Goal: Task Accomplishment & Management: Manage account settings

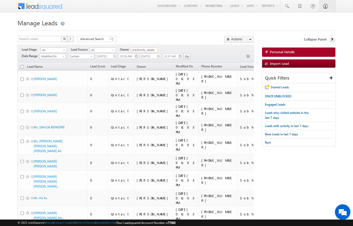
click at [145, 51] on input "[PERSON_NAME]" at bounding box center [144, 50] width 26 height 5
click at [58, 51] on span "All" at bounding box center [53, 50] width 25 height 5
click at [47, 60] on link "Contact" at bounding box center [54, 61] width 26 height 5
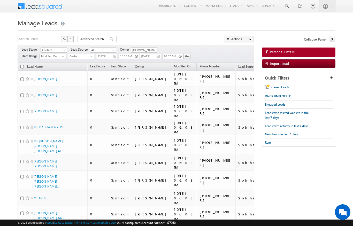
click at [81, 56] on span "Custom" at bounding box center [80, 56] width 25 height 5
click at [74, 62] on link "All Time" at bounding box center [82, 62] width 26 height 5
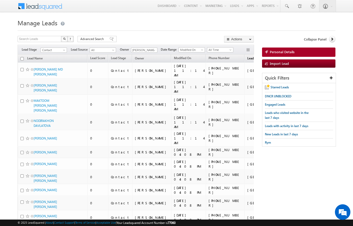
click at [247, 57] on span "Lead Source" at bounding box center [255, 58] width 17 height 4
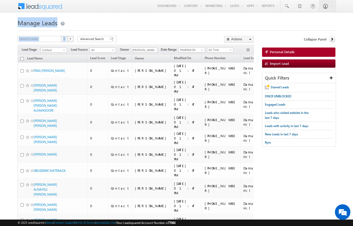
click at [243, 58] on span "Lead Source" at bounding box center [251, 58] width 17 height 4
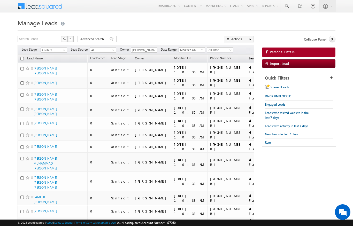
click at [249, 59] on span "Lead Source" at bounding box center [257, 58] width 17 height 4
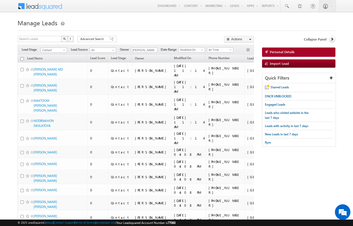
click at [22, 58] on input "checkbox" at bounding box center [21, 58] width 3 height 3
checkbox input "true"
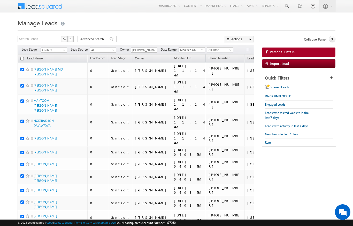
checkbox input "true"
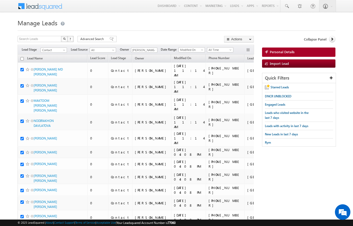
checkbox input "true"
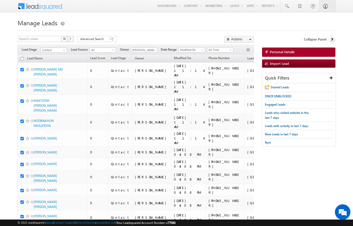
checkbox input "true"
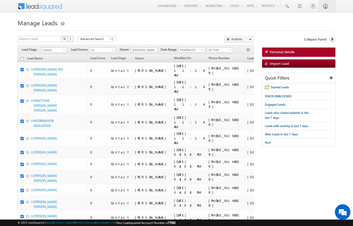
checkbox input "true"
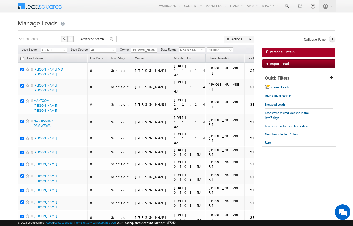
checkbox input "true"
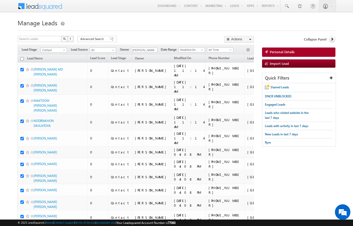
checkbox input "true"
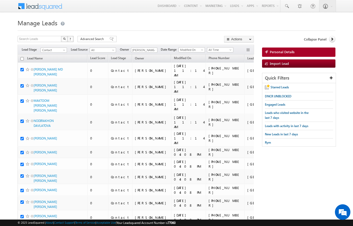
checkbox input "true"
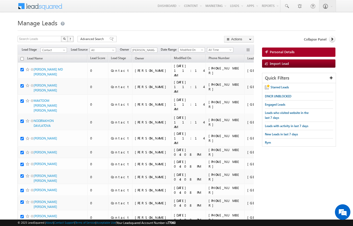
checkbox input "true"
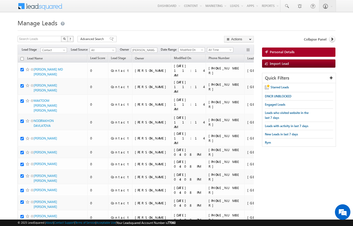
checkbox input "true"
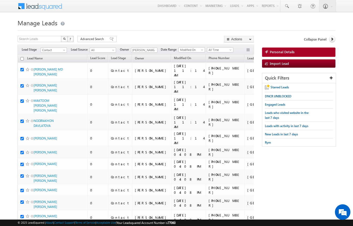
checkbox input "true"
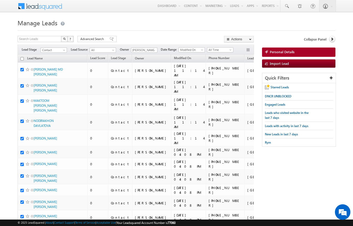
checkbox input "true"
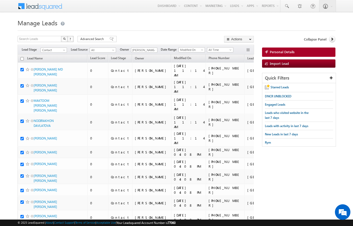
checkbox input "true"
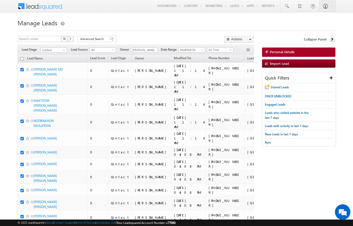
checkbox input "true"
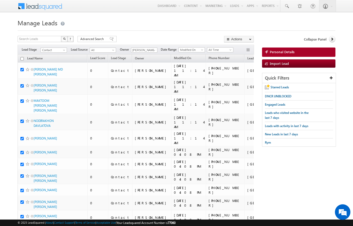
checkbox input "true"
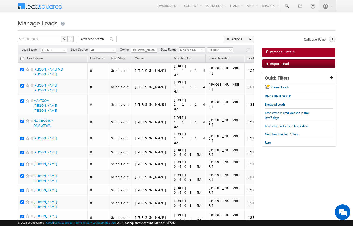
checkbox input "true"
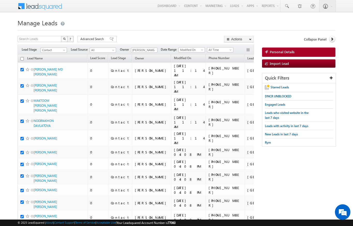
checkbox input "true"
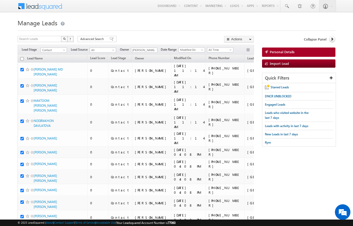
checkbox input "true"
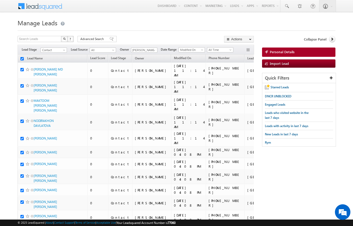
checkbox input "true"
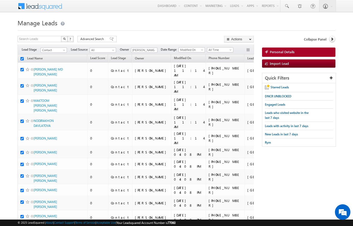
checkbox input "true"
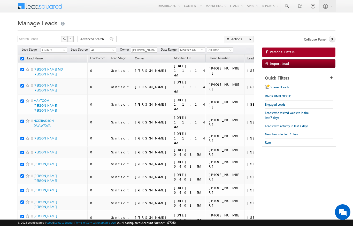
checkbox input "true"
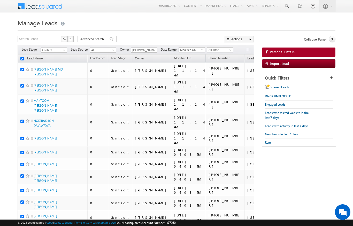
checkbox input "true"
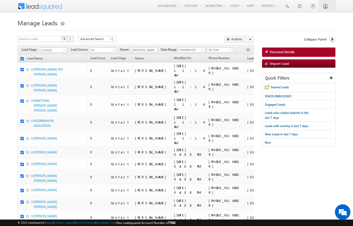
checkbox input "true"
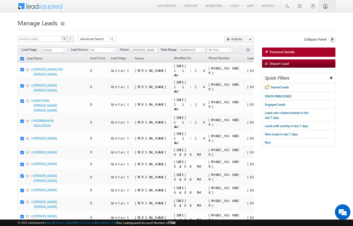
checkbox input "true"
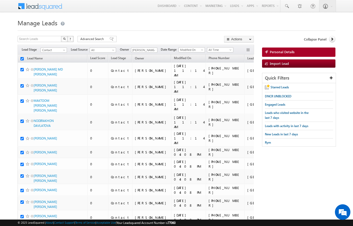
checkbox input "true"
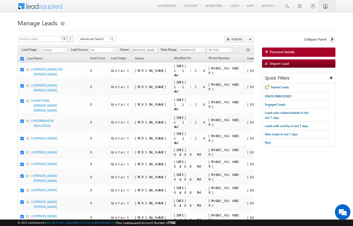
checkbox input "true"
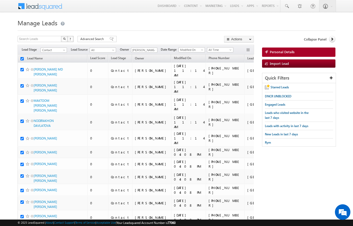
checkbox input "true"
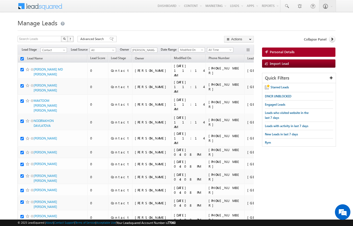
checkbox input "true"
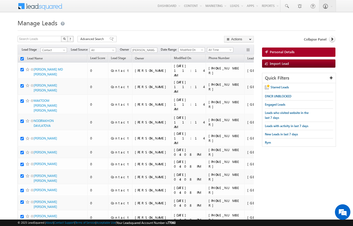
checkbox input "true"
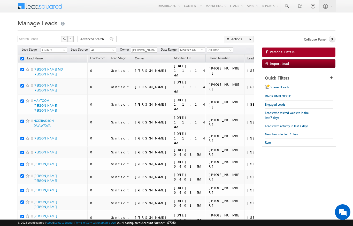
checkbox input "true"
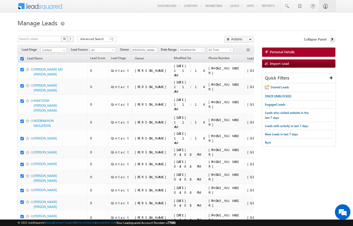
checkbox input "true"
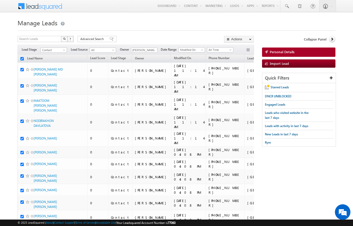
checkbox input "true"
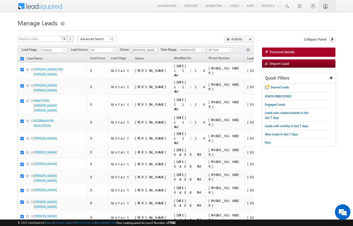
checkbox input "true"
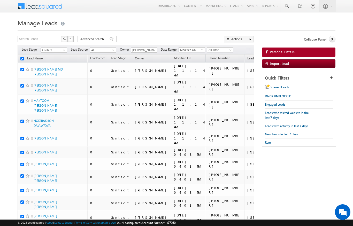
checkbox input "true"
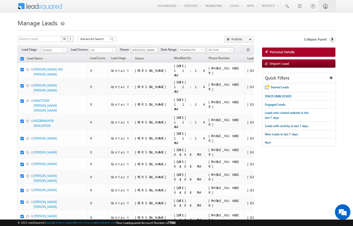
checkbox input "true"
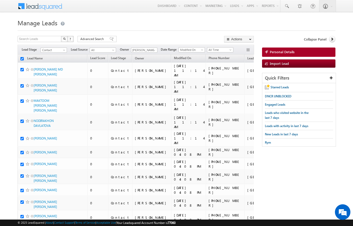
checkbox input "true"
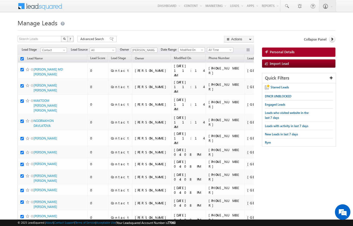
checkbox input "true"
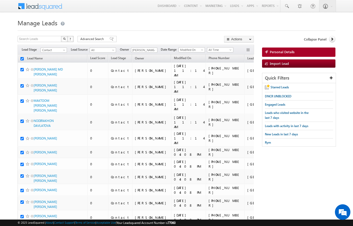
checkbox input "true"
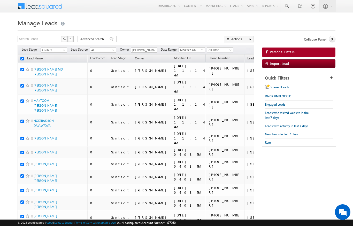
checkbox input "true"
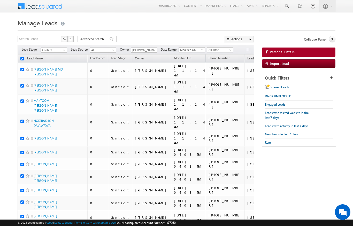
checkbox input "true"
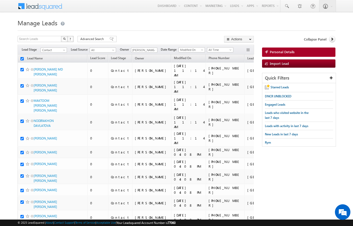
checkbox input "true"
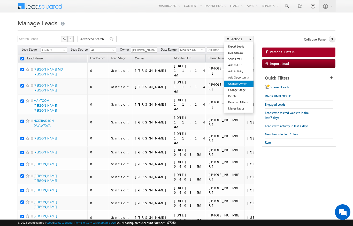
click at [245, 83] on link "Change Owner" at bounding box center [238, 84] width 29 height 6
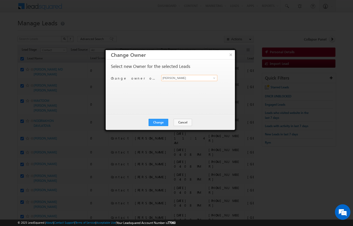
click at [208, 76] on input "[PERSON_NAME]" at bounding box center [189, 78] width 56 height 6
click at [201, 84] on link "[PERSON_NAME] [PERSON_NAME][EMAIL_ADDRESS][DOMAIN_NAME]" at bounding box center [189, 86] width 56 height 10
click at [157, 125] on button "Change" at bounding box center [159, 122] width 20 height 7
click at [172, 122] on button "Close" at bounding box center [171, 122] width 17 height 7
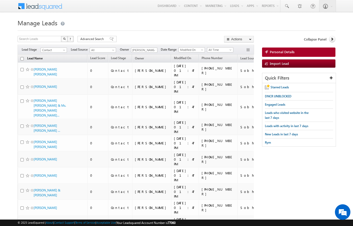
click at [25, 58] on link "Lead Name" at bounding box center [35, 59] width 21 height 7
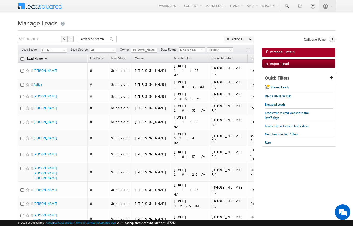
click at [39, 58] on link "Lead Name (sorted ascending)" at bounding box center [37, 59] width 25 height 7
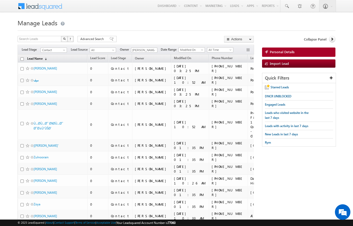
click at [34, 62] on link "Lead Name (sorted descending)" at bounding box center [37, 59] width 25 height 7
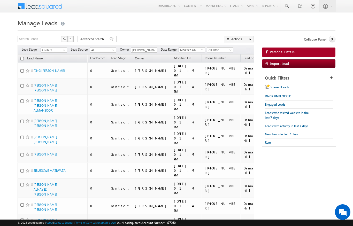
click at [23, 58] on input "checkbox" at bounding box center [21, 58] width 3 height 3
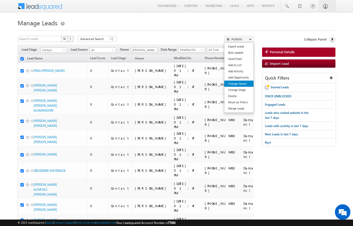
click at [238, 83] on link "Change Owner" at bounding box center [238, 84] width 29 height 6
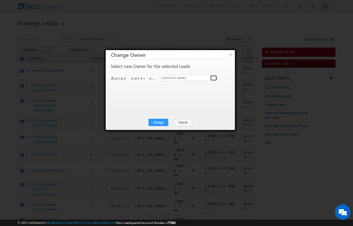
click at [212, 80] on link at bounding box center [213, 77] width 6 height 5
click at [193, 85] on link "[PERSON_NAME] [PERSON_NAME][EMAIL_ADDRESS][DOMAIN_NAME]" at bounding box center [189, 86] width 56 height 10
click at [164, 122] on button "Change" at bounding box center [159, 122] width 20 height 7
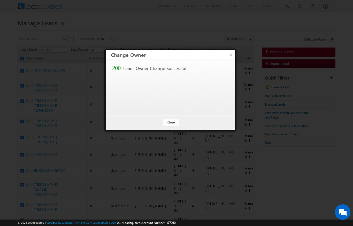
click at [169, 120] on button "Close" at bounding box center [171, 122] width 17 height 7
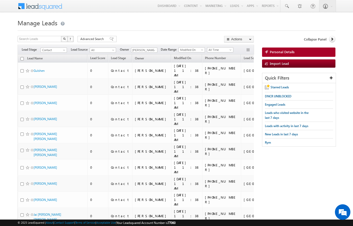
click at [21, 59] on input "checkbox" at bounding box center [21, 58] width 3 height 3
click at [244, 59] on span "Lead Source" at bounding box center [252, 58] width 17 height 4
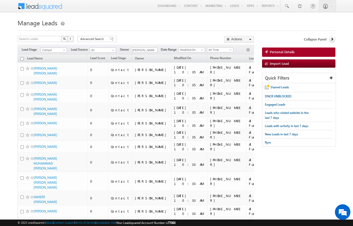
click at [21, 60] on input "checkbox" at bounding box center [21, 58] width 3 height 3
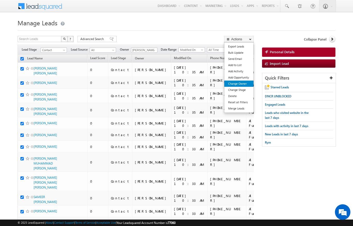
click at [243, 83] on link "Change Owner" at bounding box center [238, 84] width 29 height 6
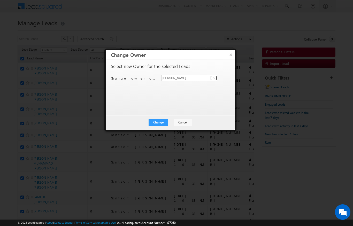
click at [211, 77] on link at bounding box center [213, 77] width 6 height 5
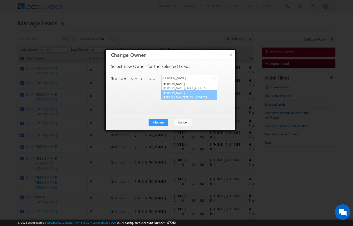
click at [204, 94] on link "[PERSON_NAME] [PERSON_NAME][EMAIL_ADDRESS][PERSON_NAME][DOMAIN_NAME]" at bounding box center [189, 95] width 56 height 10
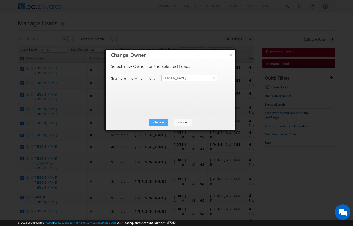
click at [162, 120] on button "Change" at bounding box center [159, 122] width 20 height 7
click at [176, 119] on button "Close" at bounding box center [171, 122] width 17 height 7
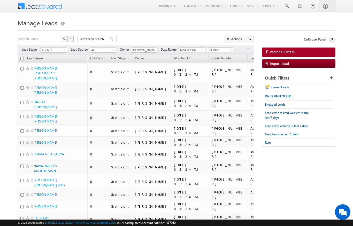
click at [22, 59] on input "checkbox" at bounding box center [21, 58] width 3 height 3
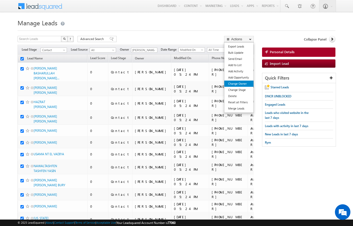
click at [245, 84] on link "Change Owner" at bounding box center [238, 84] width 29 height 6
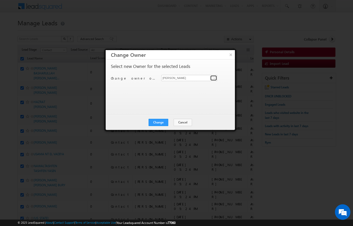
click at [211, 78] on link at bounding box center [213, 77] width 6 height 5
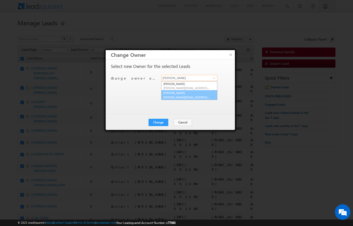
click at [203, 92] on link "[PERSON_NAME] [PERSON_NAME][EMAIL_ADDRESS][PERSON_NAME][DOMAIN_NAME]" at bounding box center [189, 95] width 56 height 10
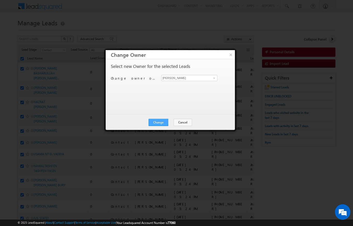
click at [162, 120] on button "Change" at bounding box center [159, 122] width 20 height 7
click at [176, 122] on button "Close" at bounding box center [171, 122] width 17 height 7
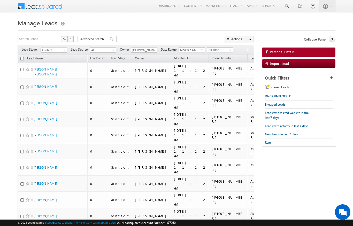
click at [112, 49] on span "All" at bounding box center [102, 50] width 25 height 5
click at [107, 176] on link "Sobha" at bounding box center [103, 178] width 26 height 5
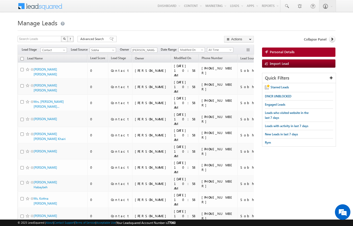
click at [22, 58] on input "checkbox" at bounding box center [21, 58] width 3 height 3
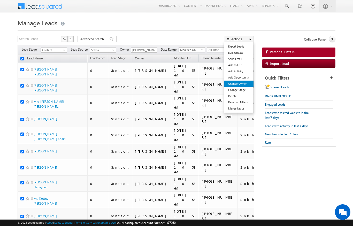
click at [244, 84] on link "Change Owner" at bounding box center [238, 84] width 29 height 6
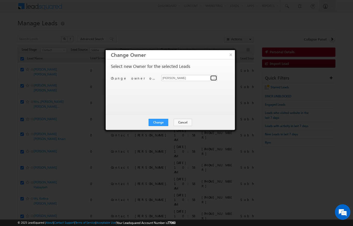
click at [211, 77] on link at bounding box center [213, 77] width 6 height 5
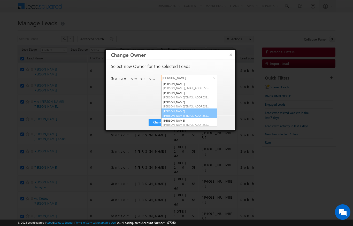
click at [189, 114] on span "[PERSON_NAME][EMAIL_ADDRESS][DOMAIN_NAME]" at bounding box center [186, 116] width 46 height 4
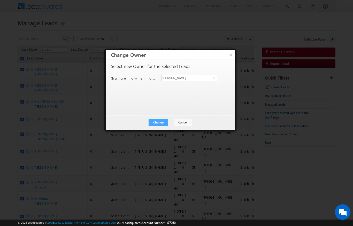
click at [161, 122] on button "Change" at bounding box center [159, 122] width 20 height 7
click at [173, 124] on button "Close" at bounding box center [171, 122] width 17 height 7
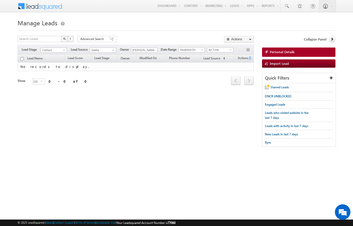
click at [109, 50] on span "Sobha" at bounding box center [102, 50] width 25 height 5
click at [91, 53] on link "All" at bounding box center [103, 55] width 26 height 5
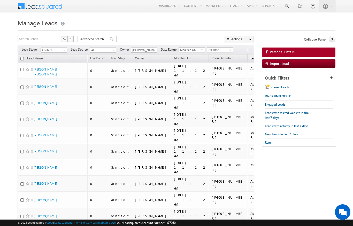
click at [268, 59] on span "(sorted ascending)" at bounding box center [270, 59] width 4 height 4
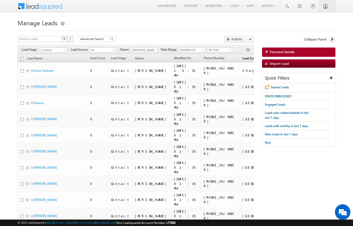
click at [242, 60] on span "Lead Source" at bounding box center [250, 58] width 17 height 4
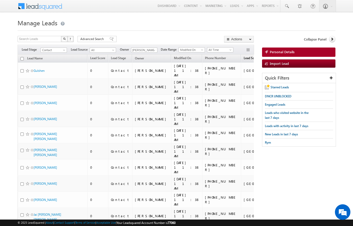
click at [244, 60] on span "Lead Source" at bounding box center [252, 58] width 17 height 4
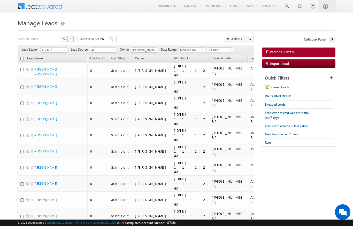
click at [22, 58] on input "checkbox" at bounding box center [21, 58] width 3 height 3
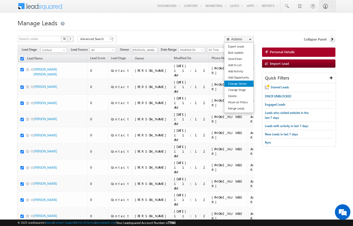
click at [242, 83] on link "Change Owner" at bounding box center [238, 84] width 29 height 6
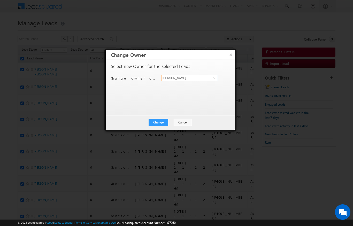
click at [209, 76] on input "[PERSON_NAME]" at bounding box center [189, 78] width 56 height 6
click at [208, 83] on link "[PERSON_NAME] [EMAIL_ADDRESS][DOMAIN_NAME]" at bounding box center [189, 86] width 56 height 10
click at [161, 125] on button "Change" at bounding box center [159, 122] width 20 height 7
click at [175, 124] on button "Close" at bounding box center [171, 122] width 17 height 7
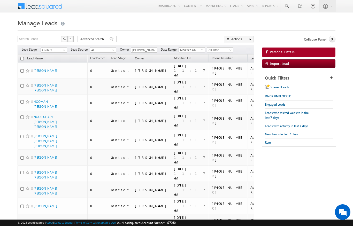
click at [21, 59] on input "checkbox" at bounding box center [21, 58] width 3 height 3
click at [292, 20] on h1 "Manage Leads" at bounding box center [176, 22] width 317 height 10
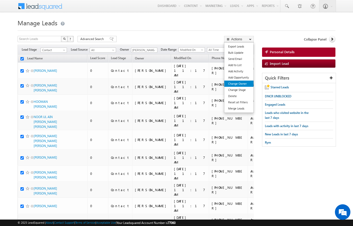
click at [243, 84] on link "Change Owner" at bounding box center [238, 84] width 29 height 6
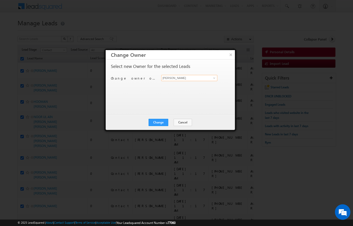
click at [210, 75] on input "[PERSON_NAME]" at bounding box center [189, 78] width 56 height 6
click at [214, 77] on span at bounding box center [214, 78] width 4 height 4
click at [192, 85] on link "[PERSON_NAME] Verhani [PERSON_NAME][EMAIL_ADDRESS][DOMAIN_NAME]" at bounding box center [189, 86] width 56 height 10
click at [161, 119] on button "Change" at bounding box center [159, 122] width 20 height 7
click at [174, 119] on button "Close" at bounding box center [171, 122] width 17 height 7
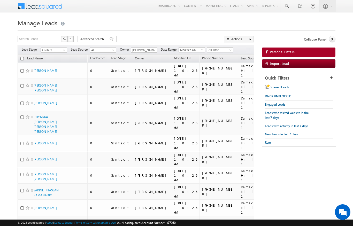
click at [23, 60] on input "checkbox" at bounding box center [21, 58] width 3 height 3
click at [241, 58] on span "Lead Source" at bounding box center [249, 58] width 17 height 4
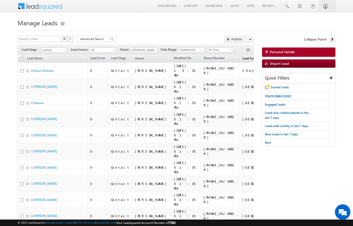
click at [242, 57] on span "Lead Source" at bounding box center [250, 58] width 17 height 4
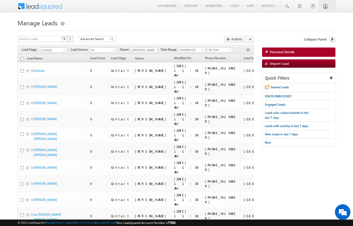
click at [244, 59] on span "Lead Source" at bounding box center [252, 58] width 17 height 4
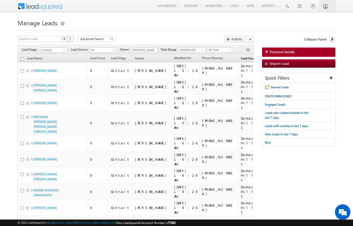
click at [241, 56] on span "Lead Source" at bounding box center [249, 58] width 17 height 4
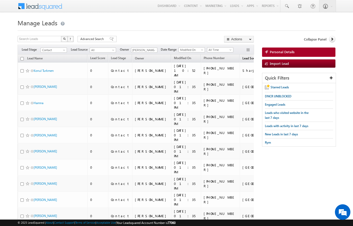
click at [260, 58] on span "(sorted descending)" at bounding box center [262, 59] width 4 height 4
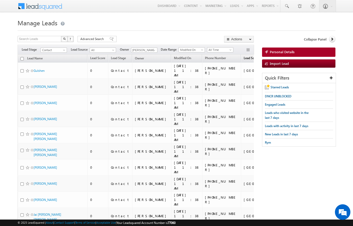
click at [244, 57] on span "Lead Source" at bounding box center [252, 58] width 17 height 4
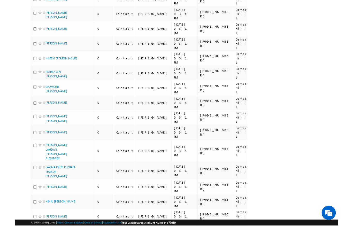
scroll to position [2719, 0]
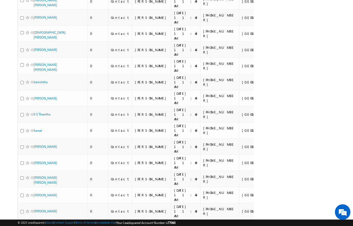
scroll to position [2265, 0]
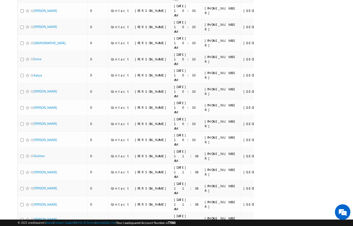
scroll to position [2272, 0]
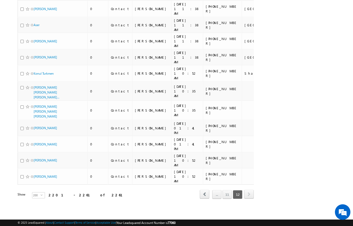
scroll to position [608, 0]
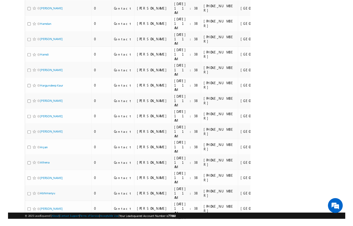
scroll to position [2280, 0]
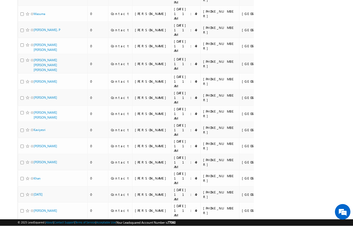
scroll to position [2265, 0]
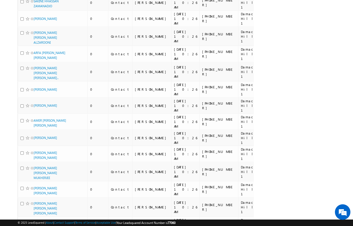
scroll to position [0, 0]
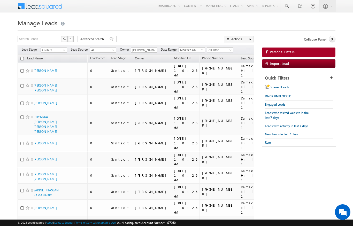
click at [22, 58] on input "checkbox" at bounding box center [21, 58] width 3 height 3
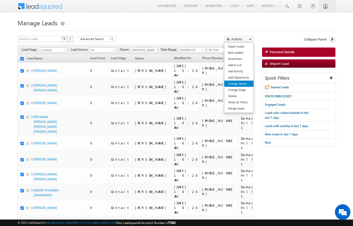
click at [242, 87] on link "Change Owner" at bounding box center [238, 84] width 29 height 6
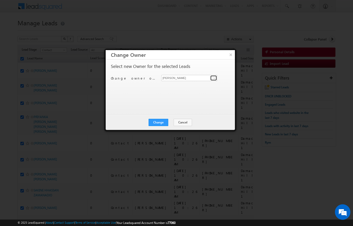
click at [215, 75] on link at bounding box center [213, 77] width 6 height 5
click at [200, 85] on link "[PERSON_NAME] [PERSON_NAME][EMAIL_ADDRESS][PERSON_NAME][DOMAIN_NAME]" at bounding box center [189, 86] width 56 height 10
click at [163, 124] on button "Change" at bounding box center [159, 122] width 20 height 7
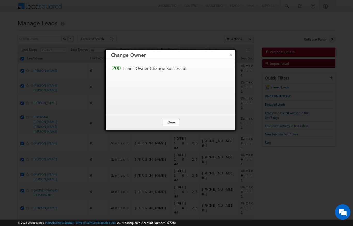
click at [172, 126] on button "Close" at bounding box center [171, 122] width 17 height 7
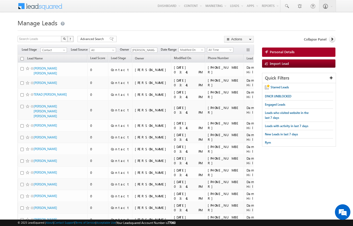
click at [157, 48] on div "Any Any Current User [PERSON_NAME] [PERSON_NAME] [PERSON_NAME] Ezhunamannil [PE…" at bounding box center [144, 49] width 26 height 5
click at [154, 51] on span at bounding box center [154, 50] width 4 height 4
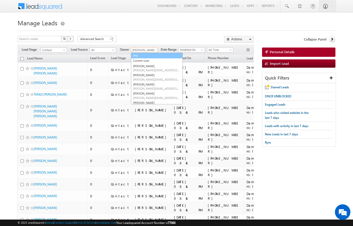
click at [138, 56] on link "Any" at bounding box center [157, 56] width 52 height 6
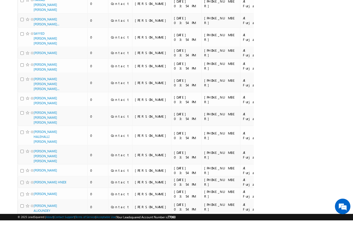
scroll to position [1447, 0]
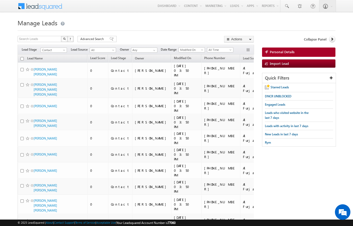
click at [23, 57] on input "checkbox" at bounding box center [21, 58] width 3 height 3
checkbox input "true"
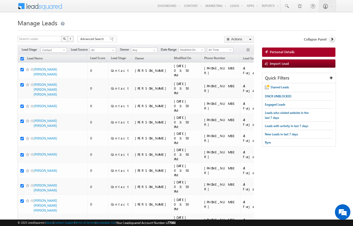
checkbox input "true"
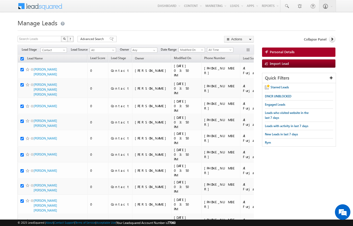
checkbox input "true"
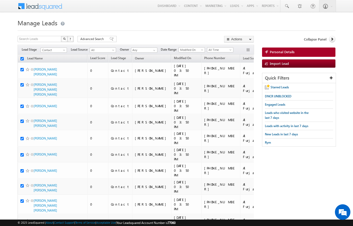
checkbox input "true"
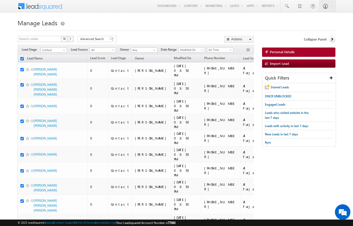
checkbox input "true"
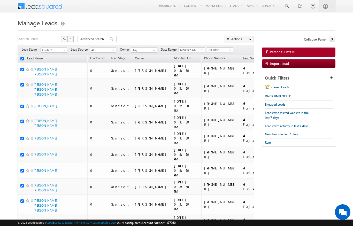
checkbox input "true"
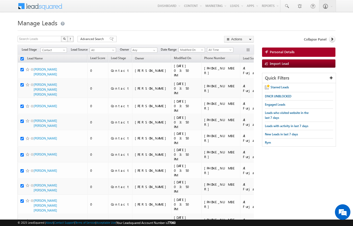
checkbox input "true"
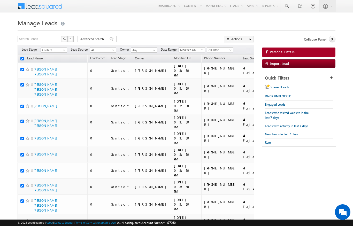
checkbox input "true"
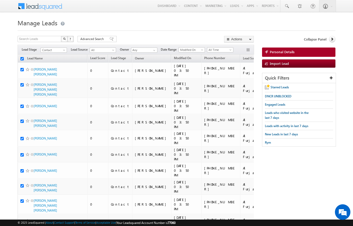
checkbox input "true"
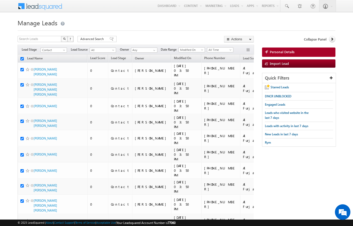
checkbox input "true"
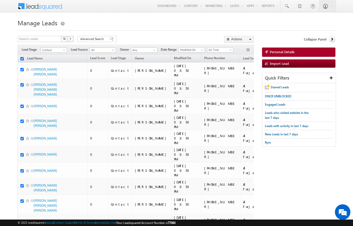
checkbox input "true"
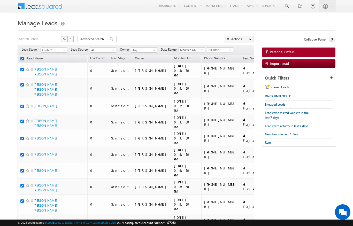
checkbox input "true"
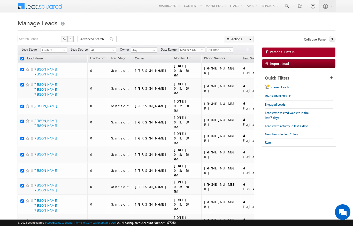
checkbox input "true"
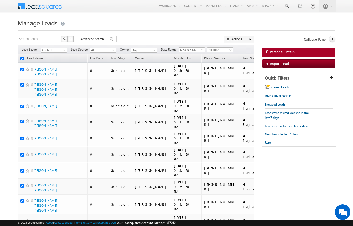
checkbox input "true"
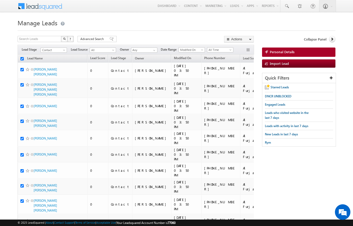
checkbox input "true"
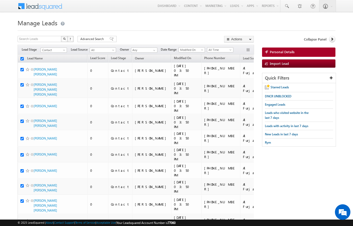
checkbox input "true"
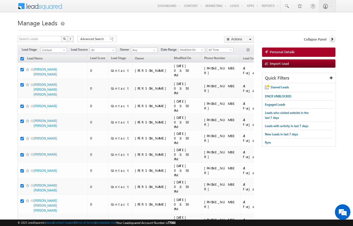
checkbox input "true"
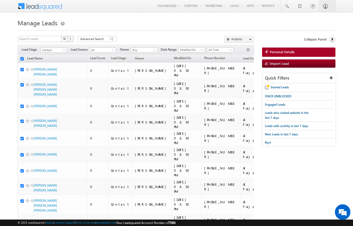
checkbox input "true"
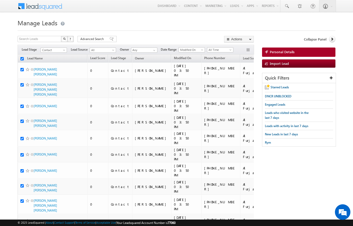
checkbox input "true"
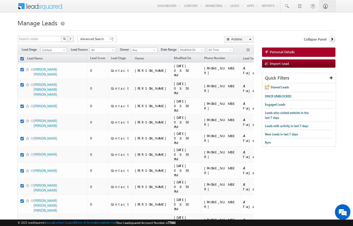
checkbox input "true"
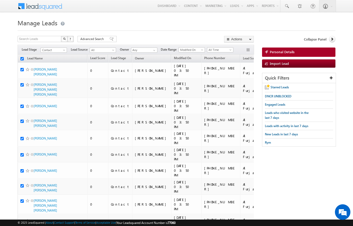
checkbox input "true"
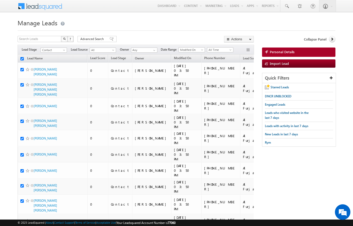
checkbox input "true"
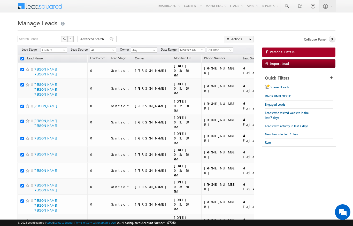
checkbox input "true"
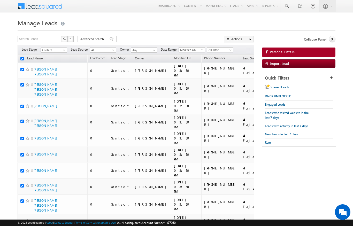
checkbox input "true"
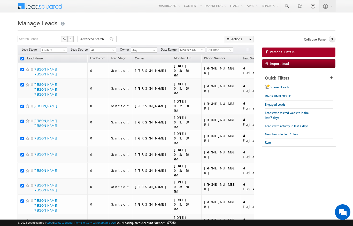
checkbox input "true"
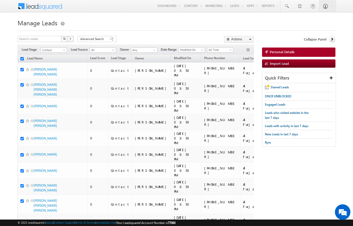
checkbox input "true"
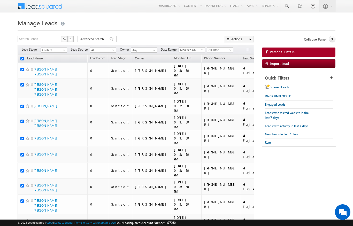
checkbox input "true"
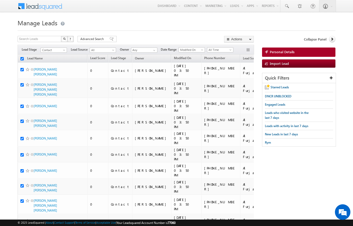
checkbox input "true"
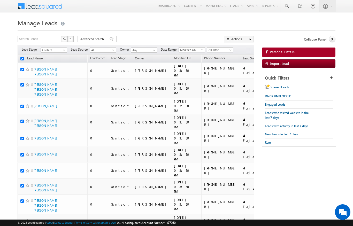
checkbox input "true"
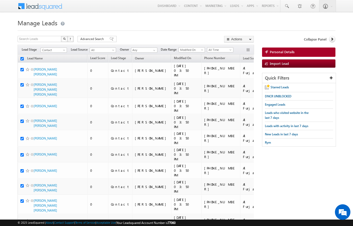
checkbox input "true"
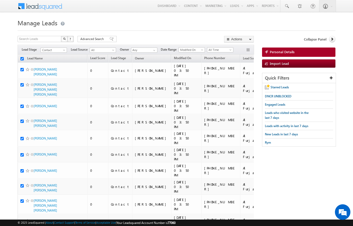
checkbox input "true"
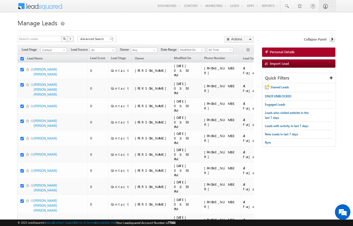
checkbox input "true"
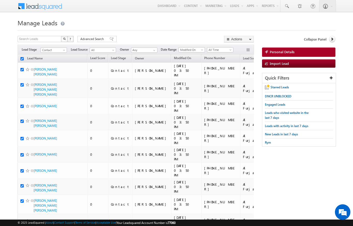
checkbox input "true"
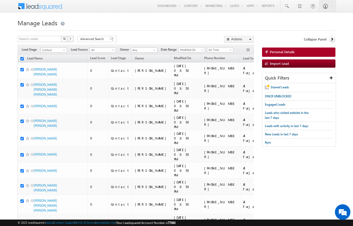
checkbox input "true"
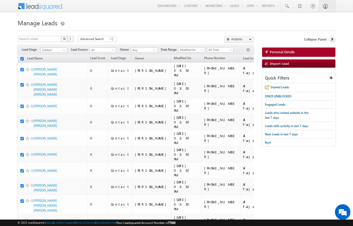
checkbox input "true"
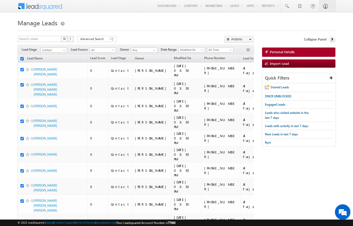
checkbox input "true"
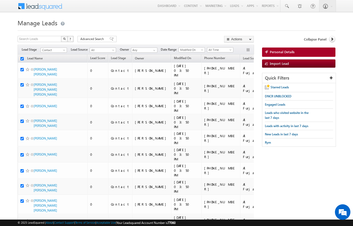
checkbox input "true"
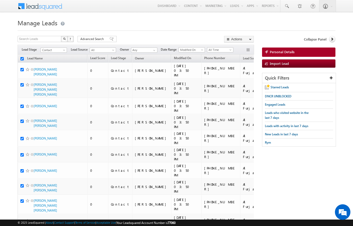
checkbox input "true"
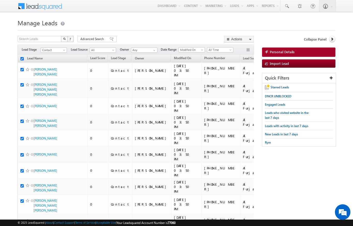
checkbox input "true"
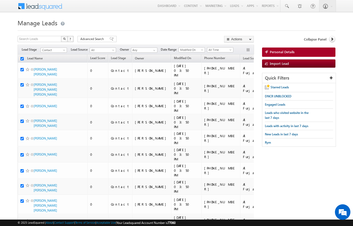
checkbox input "true"
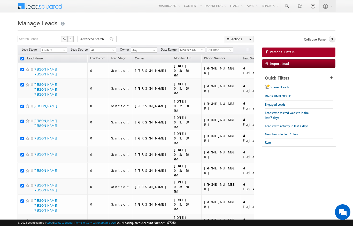
checkbox input "true"
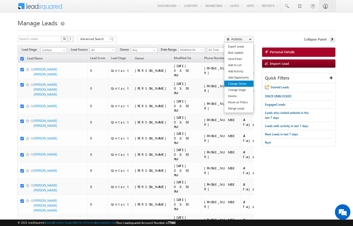
click at [245, 84] on link "Change Owner" at bounding box center [238, 84] width 29 height 6
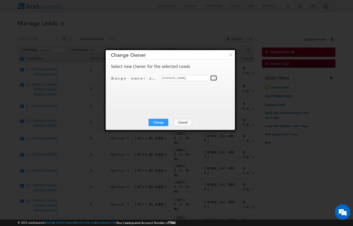
click at [213, 77] on span at bounding box center [214, 78] width 4 height 4
click at [200, 85] on link "Ankita Dua ankita.dua@indglobal.ae" at bounding box center [189, 86] width 56 height 10
click at [161, 121] on button "Change" at bounding box center [159, 122] width 20 height 7
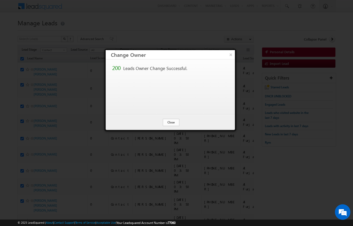
click at [174, 124] on button "Close" at bounding box center [171, 122] width 17 height 7
